Goal: Ask a question

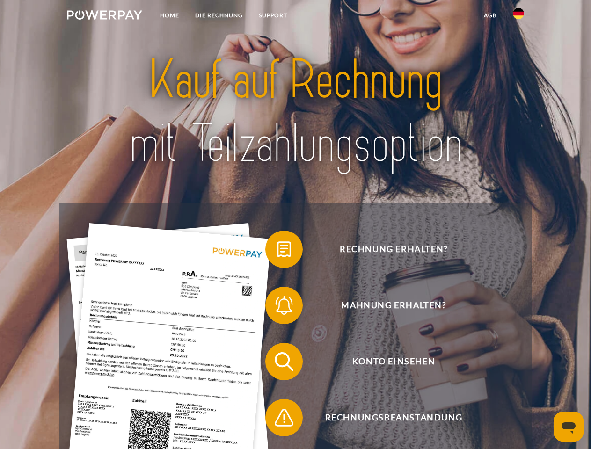
click at [104, 16] on img at bounding box center [104, 14] width 75 height 9
click at [518, 16] on img at bounding box center [518, 13] width 11 height 11
click at [490, 15] on link "agb" at bounding box center [490, 15] width 29 height 17
click at [277, 251] on span at bounding box center [269, 249] width 47 height 47
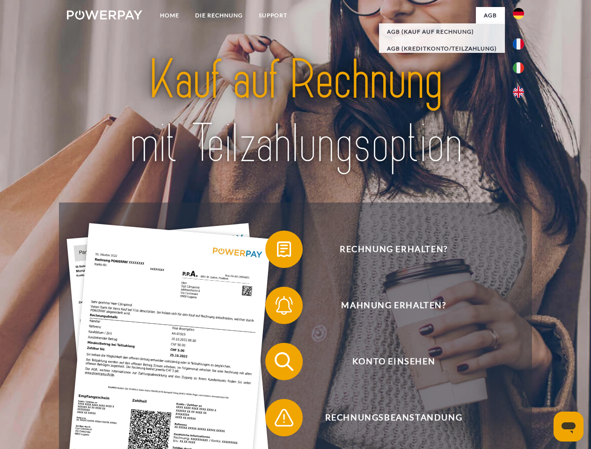
click at [277, 307] on span at bounding box center [269, 305] width 47 height 47
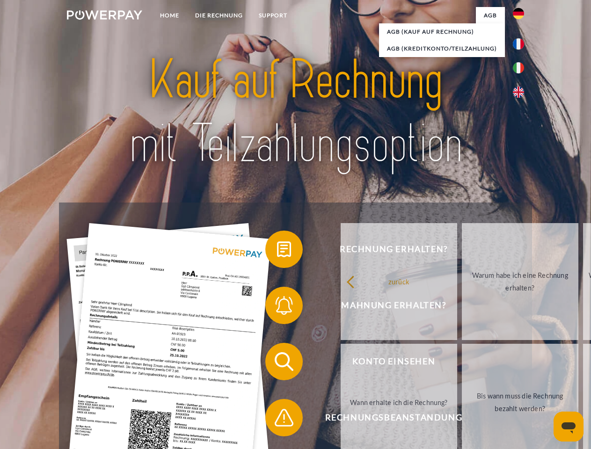
click at [462, 363] on link "Bis wann muss die Rechnung bezahlt werden?" at bounding box center [520, 402] width 116 height 117
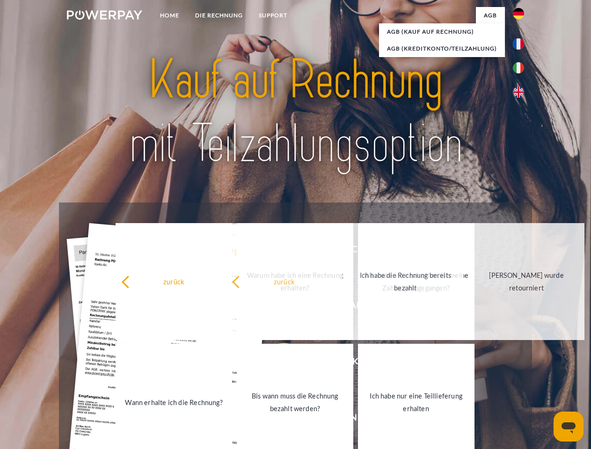
click at [358, 419] on link "Ich habe nur eine Teillieferung erhalten" at bounding box center [416, 402] width 116 height 117
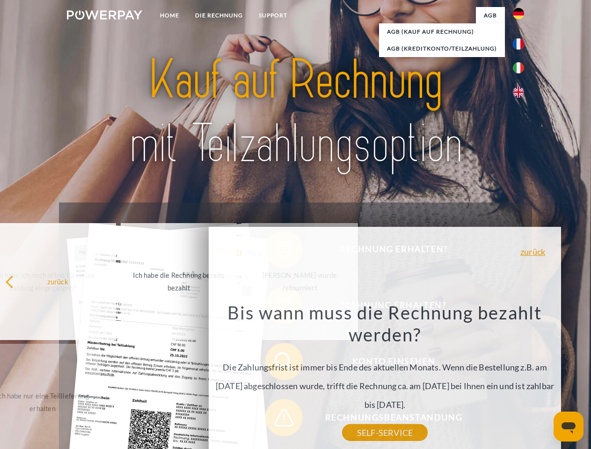
click at [568, 426] on icon "Messaging-Fenster öffnen" at bounding box center [568, 427] width 14 height 11
